Goal: Check status: Check status

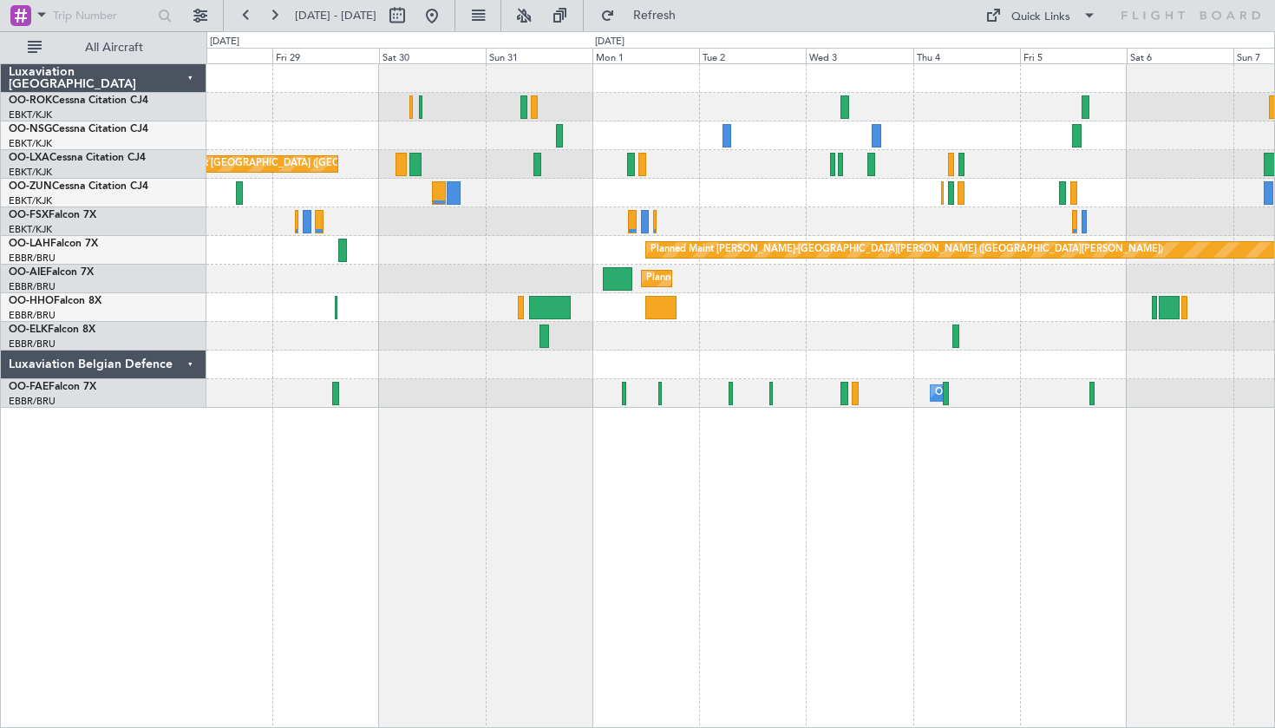
click at [455, 20] on fb-range-datepicker "28 Aug 2025 - 07 Sep 2025" at bounding box center [339, 15] width 232 height 31
click at [446, 20] on button at bounding box center [432, 16] width 28 height 28
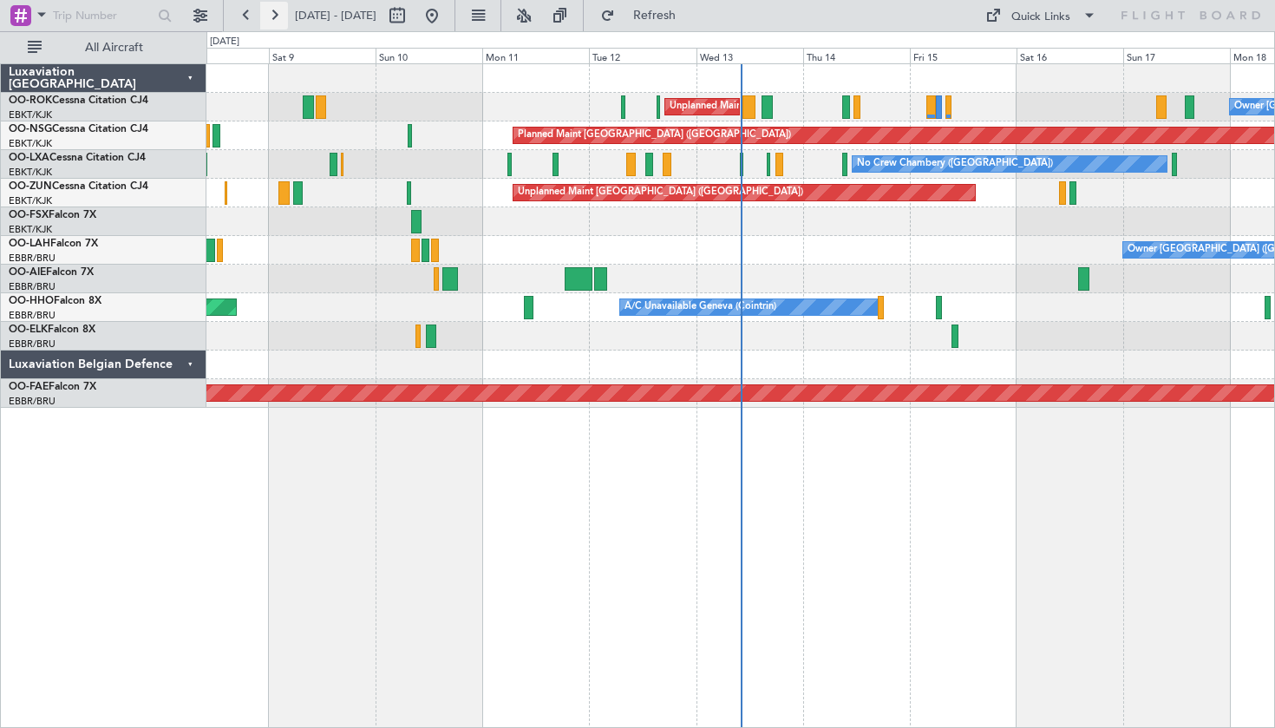
click at [267, 20] on button at bounding box center [274, 16] width 28 height 28
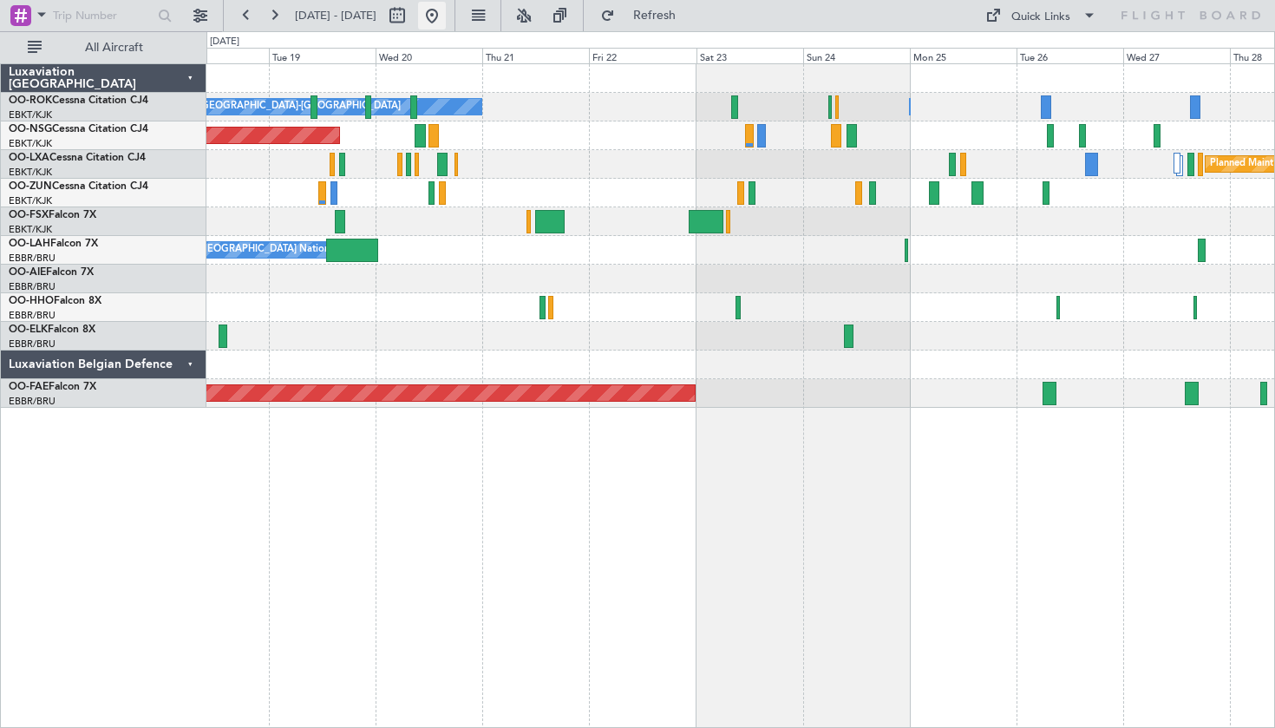
click at [446, 24] on button at bounding box center [432, 16] width 28 height 28
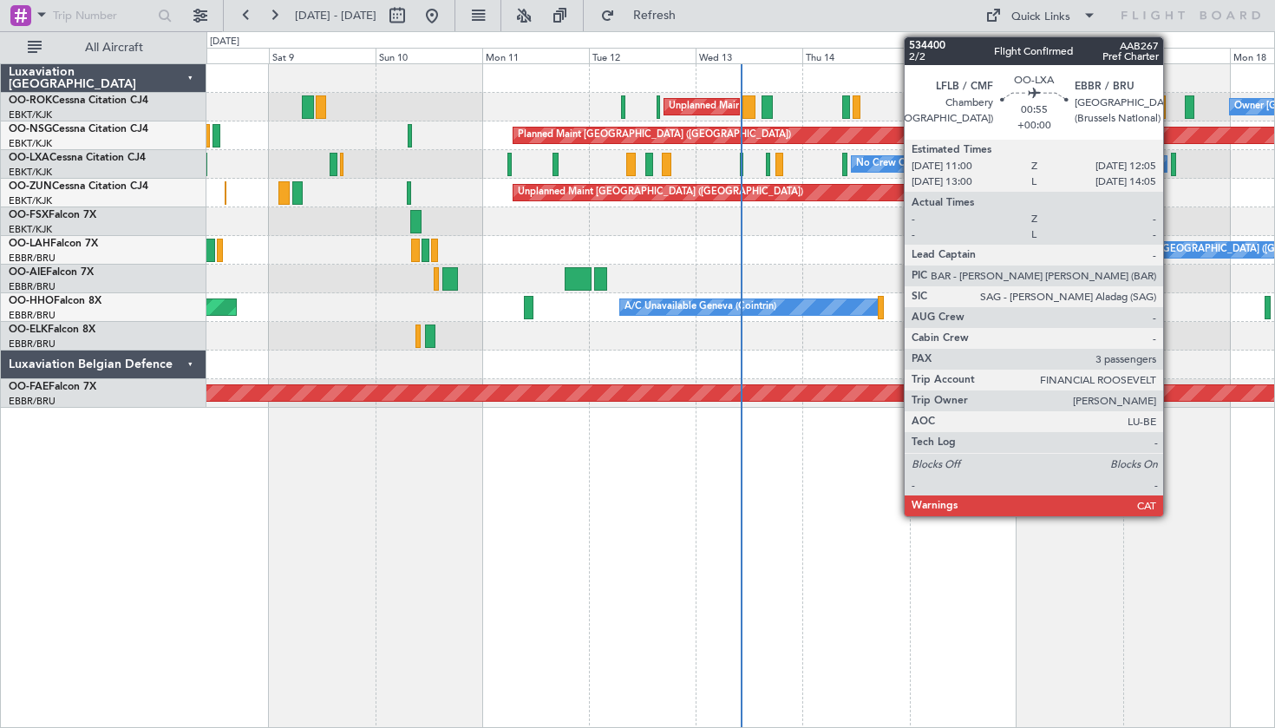
click at [1171, 168] on div at bounding box center [1173, 164] width 5 height 23
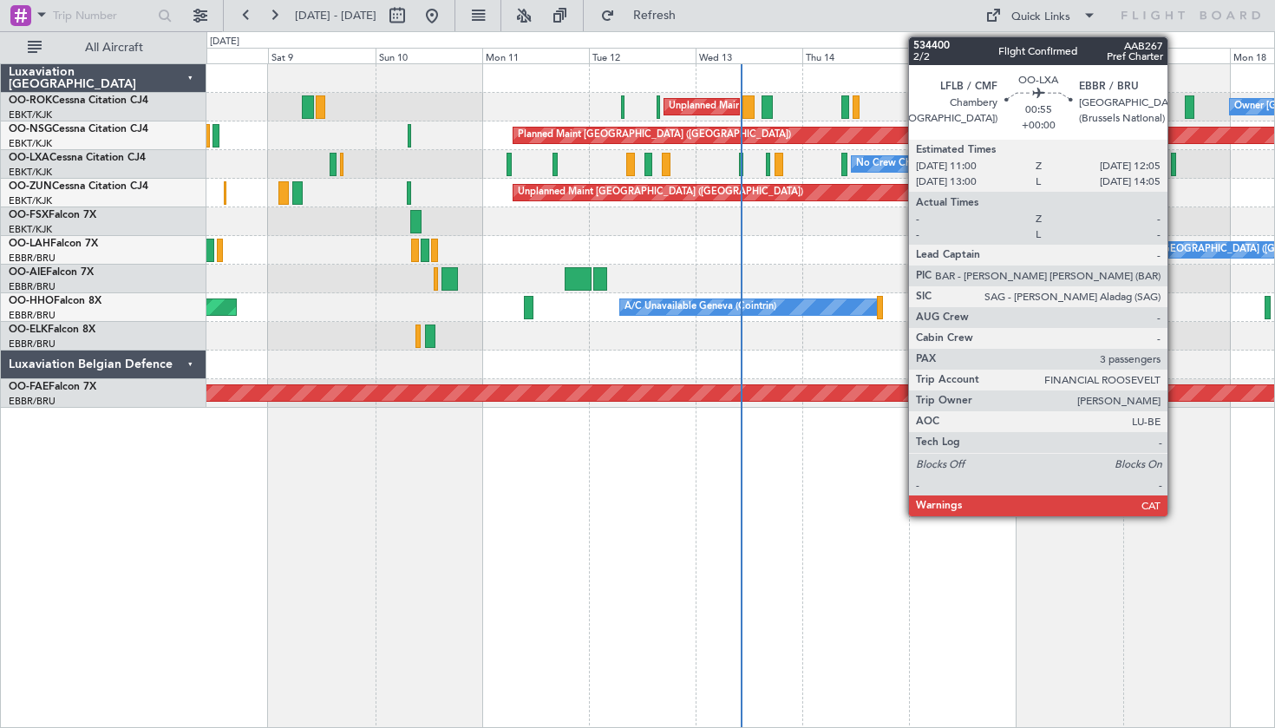
click at [1175, 160] on div at bounding box center [1173, 164] width 5 height 23
click at [1173, 167] on div at bounding box center [1172, 164] width 5 height 23
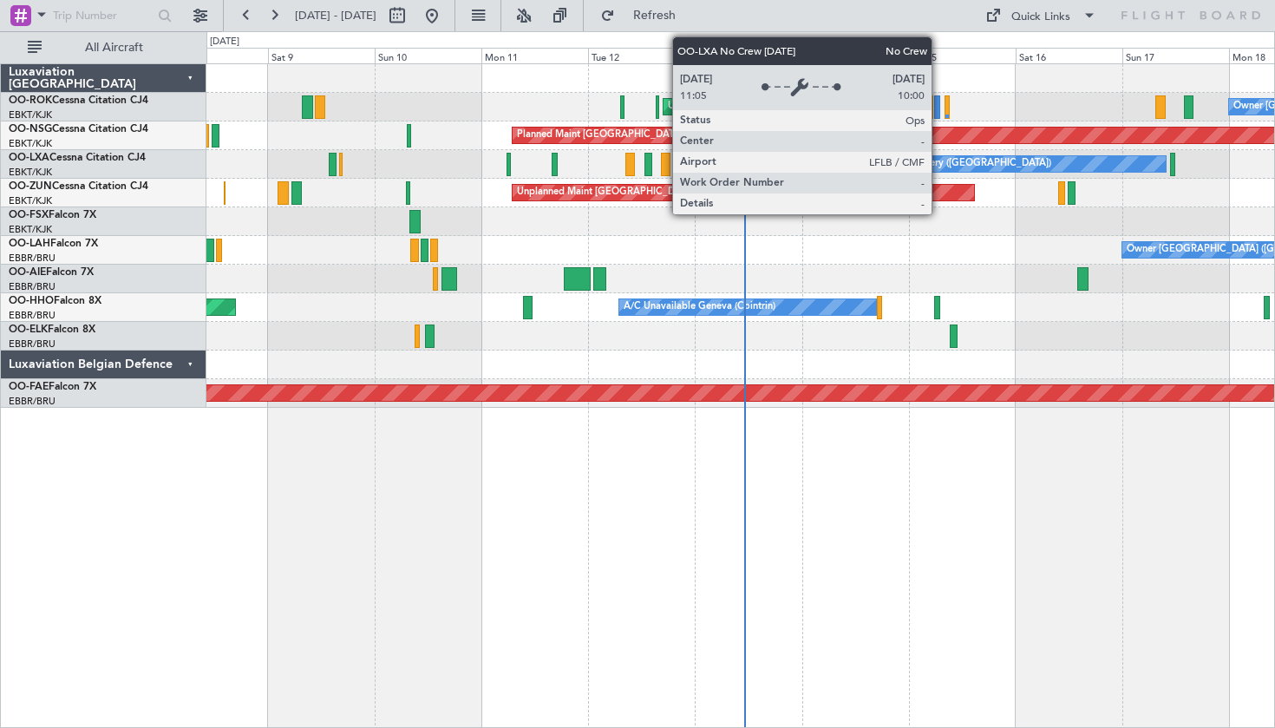
click at [939, 164] on div "No Crew Chambery ([GEOGRAPHIC_DATA])" at bounding box center [953, 164] width 196 height 26
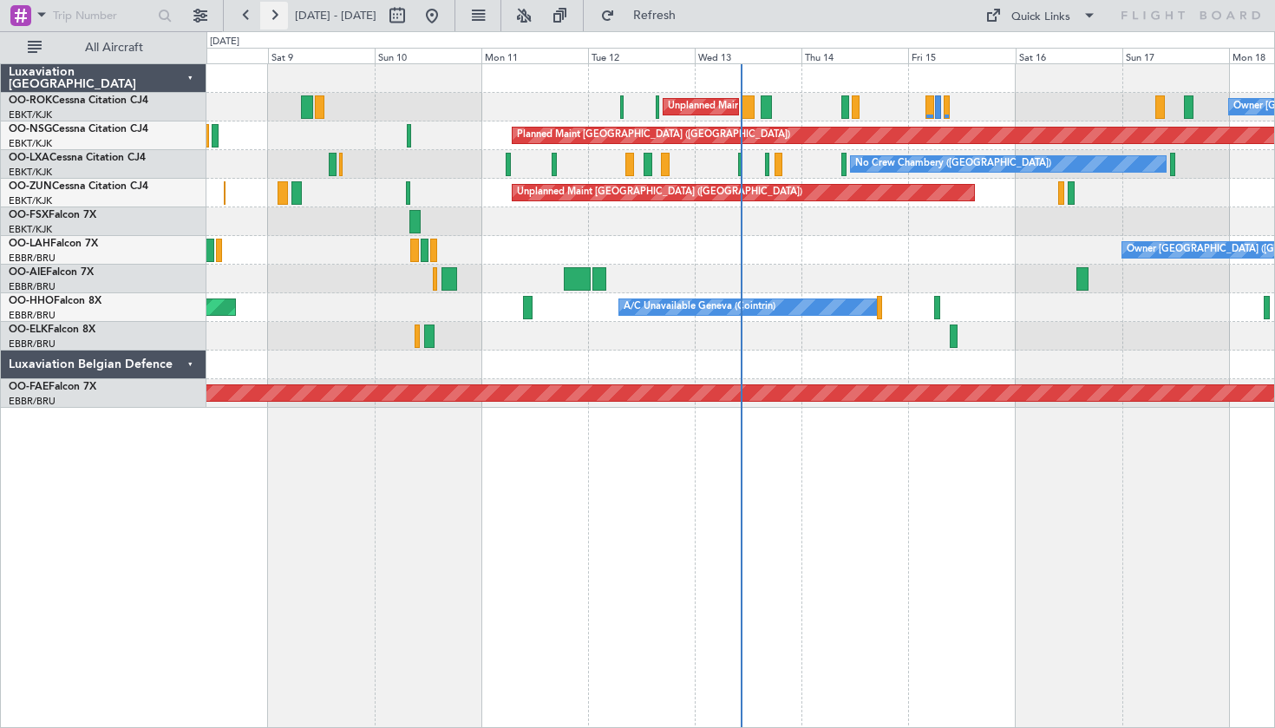
click at [278, 16] on button at bounding box center [274, 16] width 28 height 28
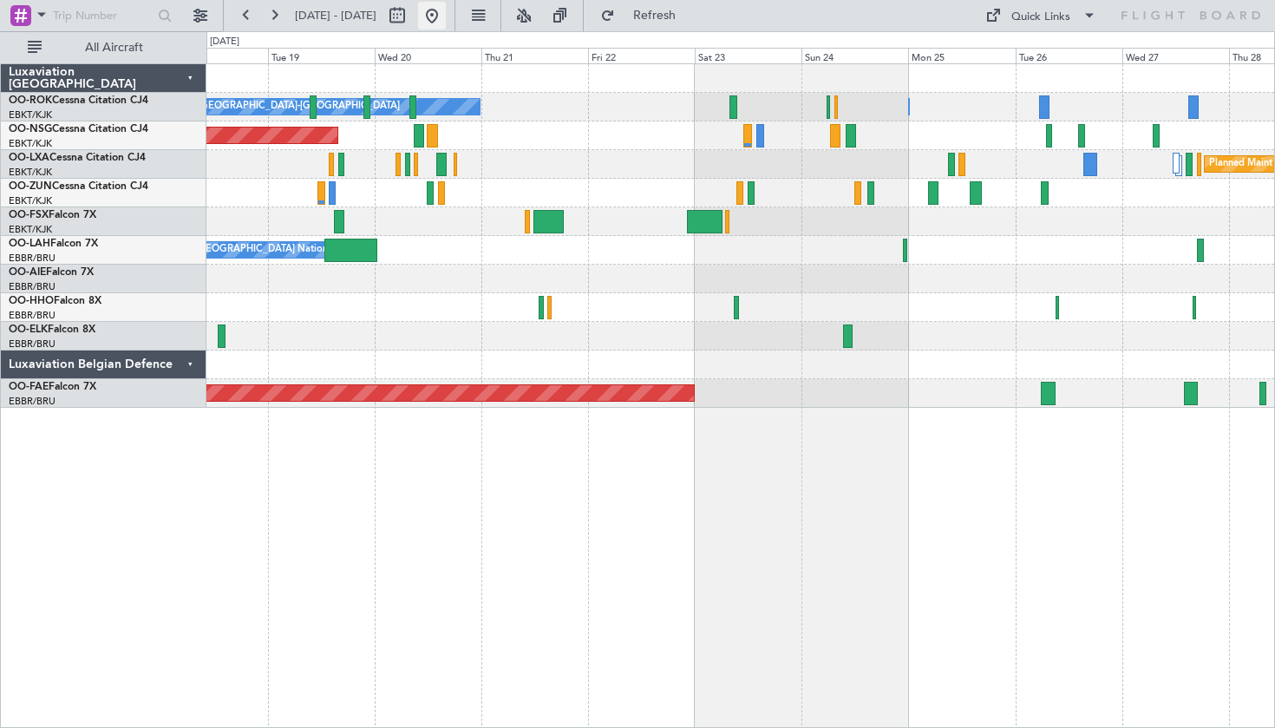
click at [446, 15] on button at bounding box center [432, 16] width 28 height 28
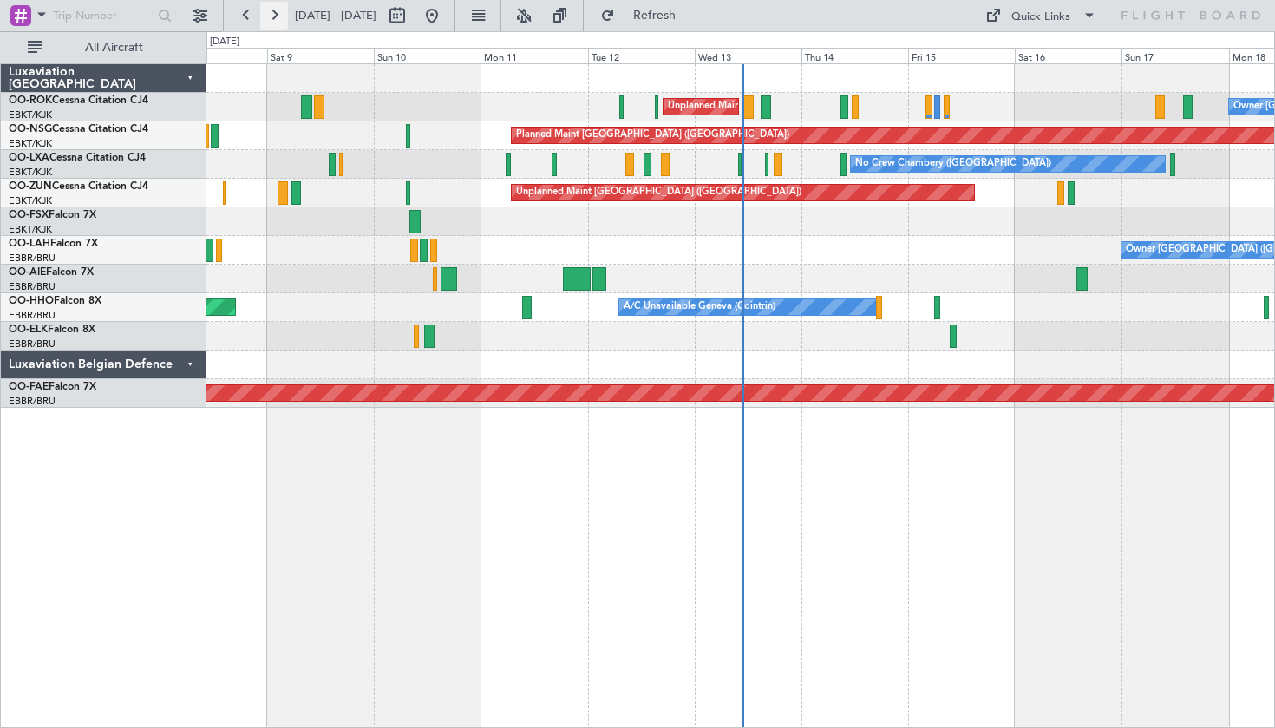
click at [272, 16] on button at bounding box center [274, 16] width 28 height 28
